Goal: Information Seeking & Learning: Learn about a topic

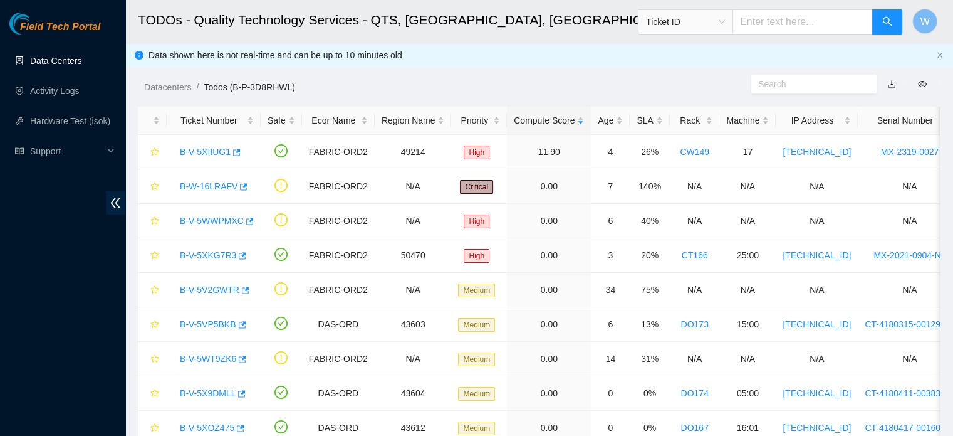
click at [73, 62] on link "Data Centers" at bounding box center [55, 61] width 51 height 10
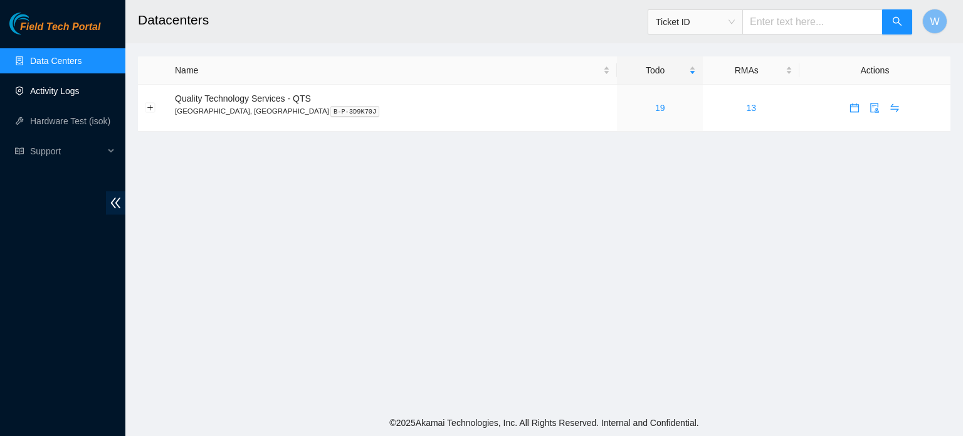
click at [59, 88] on link "Activity Logs" at bounding box center [55, 91] width 50 height 10
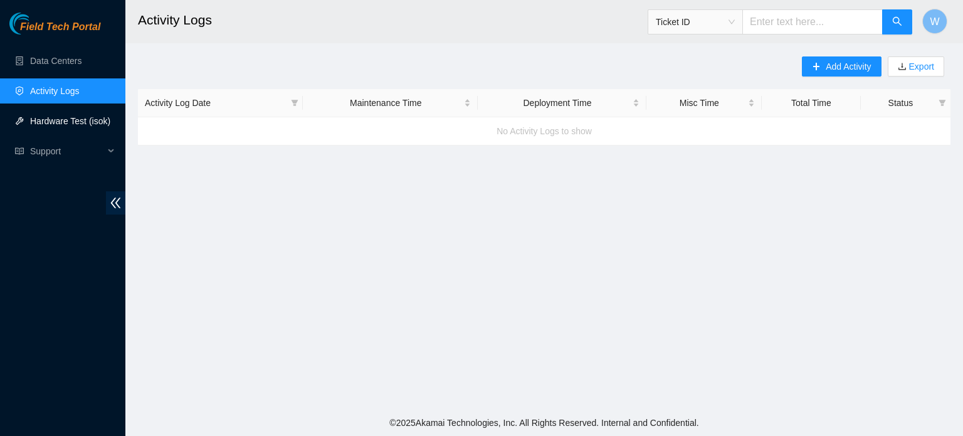
click at [51, 119] on link "Hardware Test (isok)" at bounding box center [70, 121] width 80 height 10
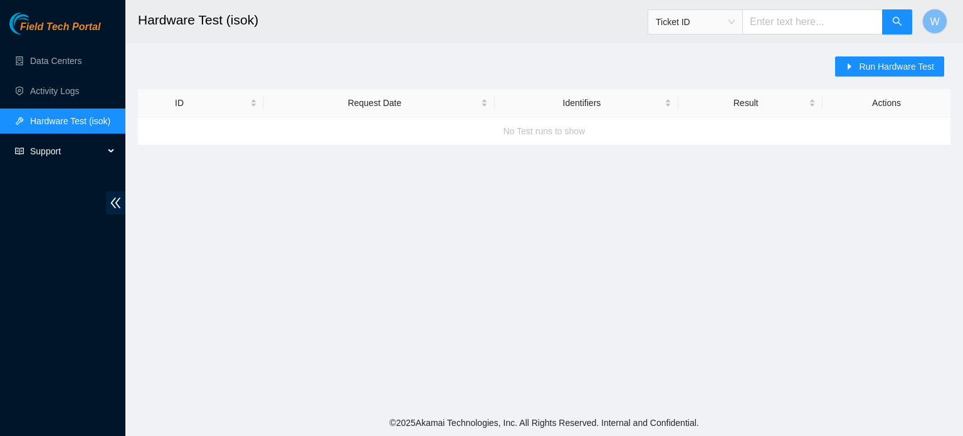
click at [41, 147] on span "Support" at bounding box center [67, 151] width 74 height 25
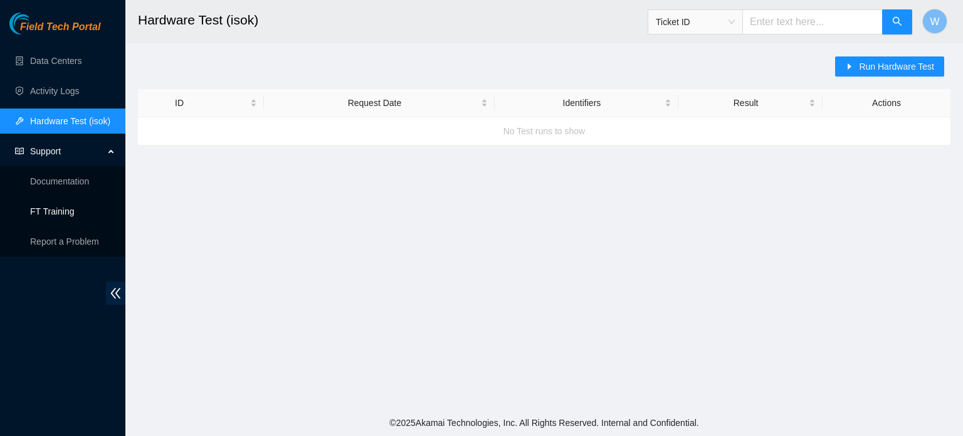
click at [55, 209] on link "FT Training" at bounding box center [52, 211] width 45 height 10
